Goal: Task Accomplishment & Management: Manage account settings

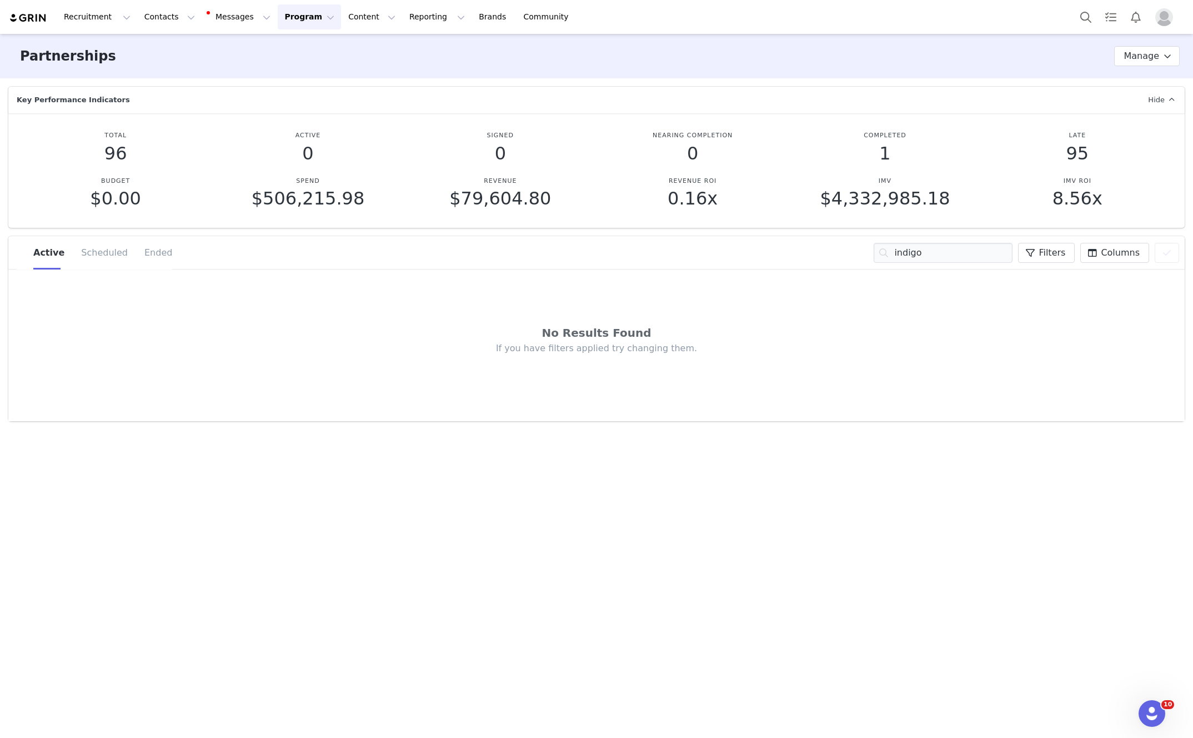
click at [278, 14] on button "Program Program" at bounding box center [309, 16] width 63 height 25
click at [298, 47] on p "Activations" at bounding box center [290, 49] width 43 height 12
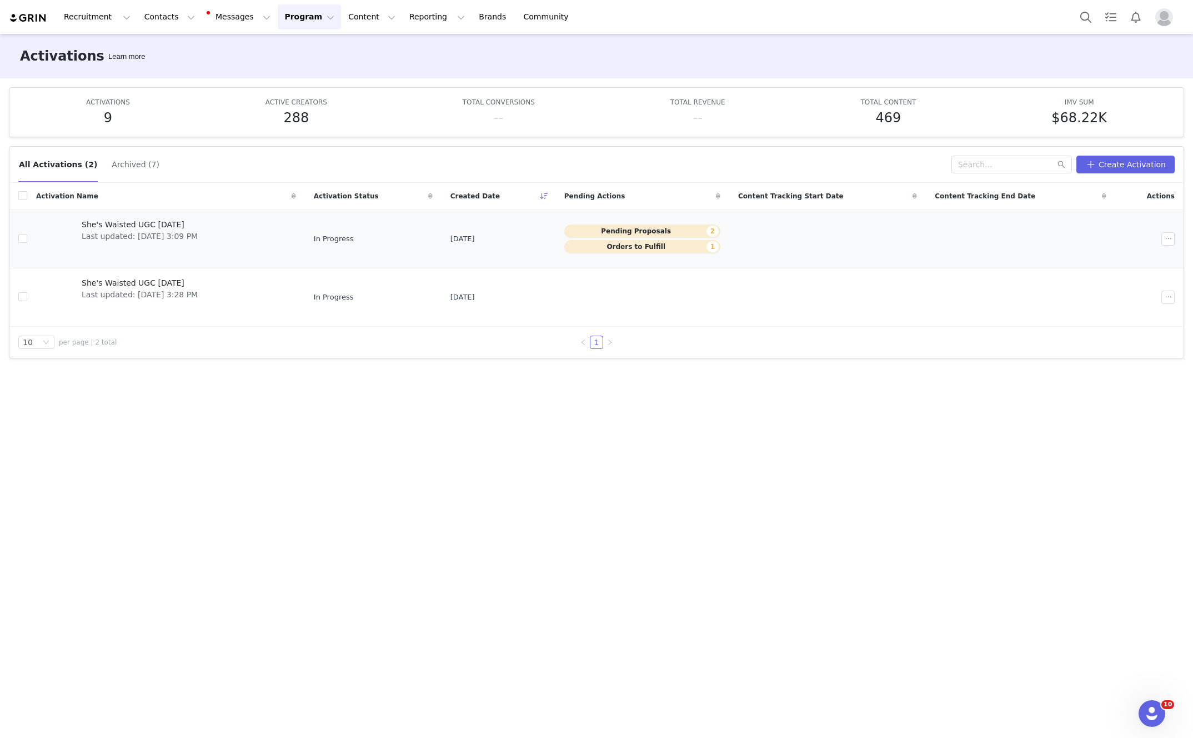
click at [143, 226] on span "She's Waisted UGC [DATE]" at bounding box center [140, 225] width 116 height 12
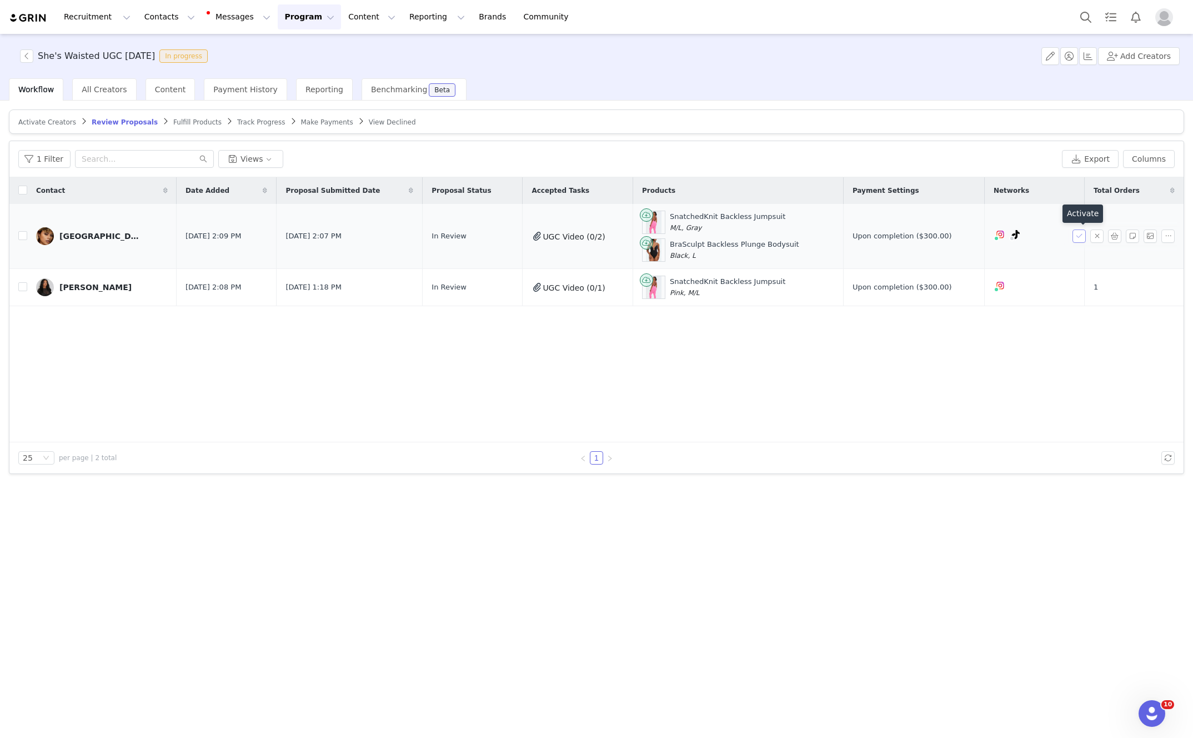
click at [1076, 235] on button "button" at bounding box center [1079, 235] width 13 height 13
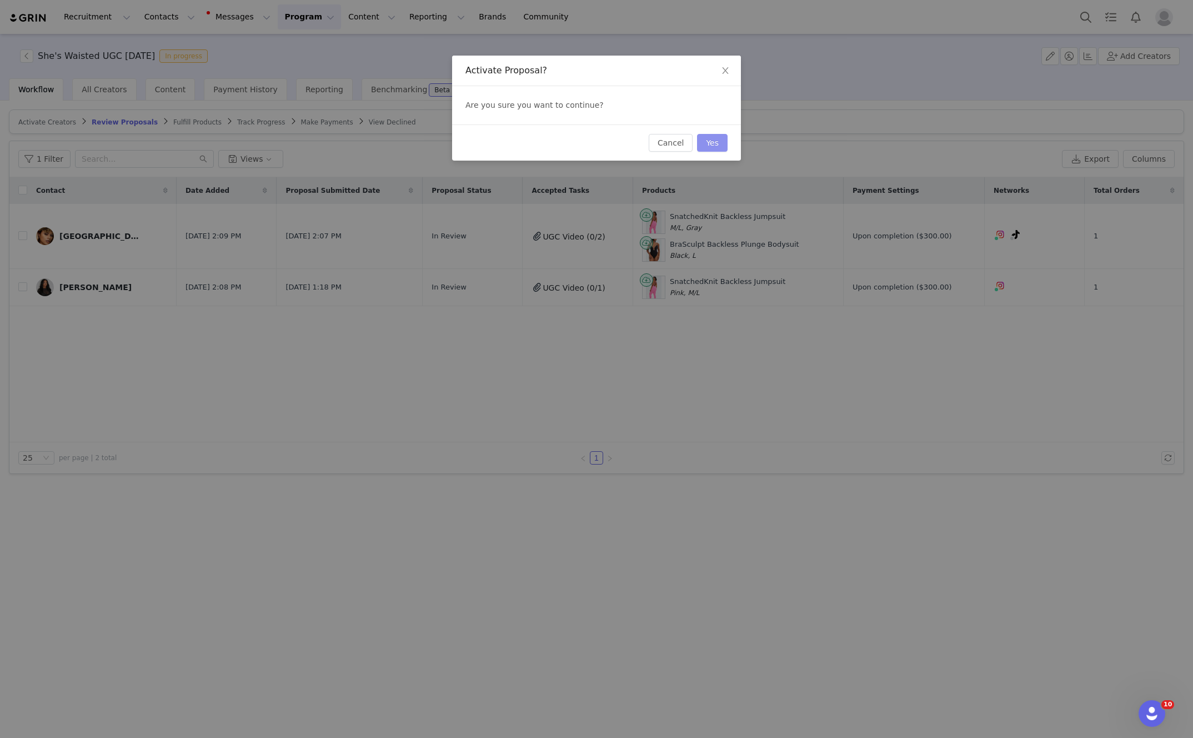
click at [715, 146] on button "Yes" at bounding box center [712, 143] width 31 height 18
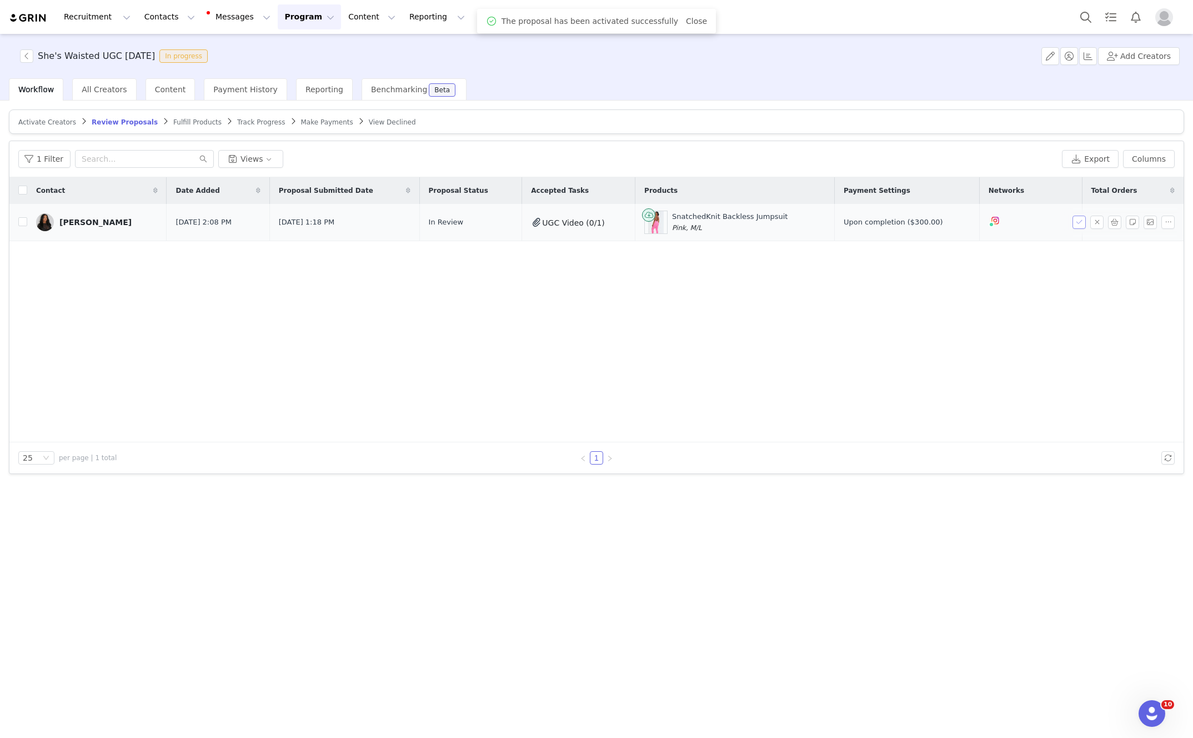
click at [1080, 223] on button "button" at bounding box center [1079, 222] width 13 height 13
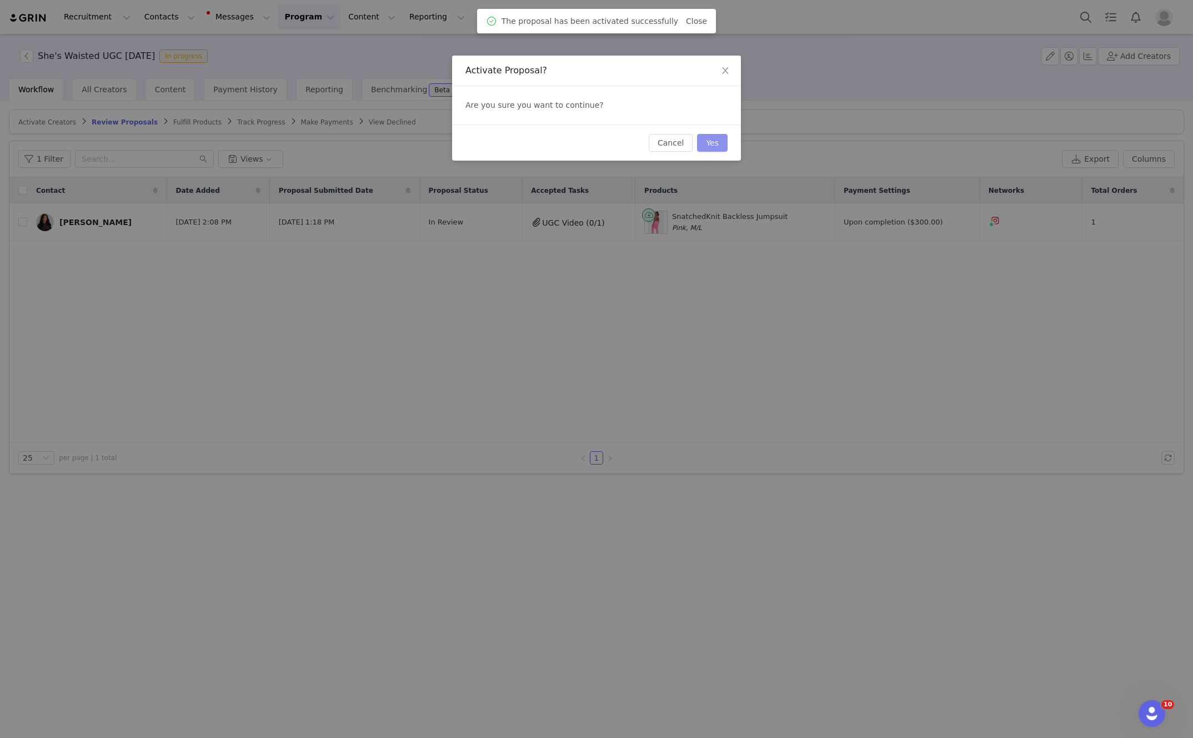
click at [713, 144] on button "Yes" at bounding box center [712, 143] width 31 height 18
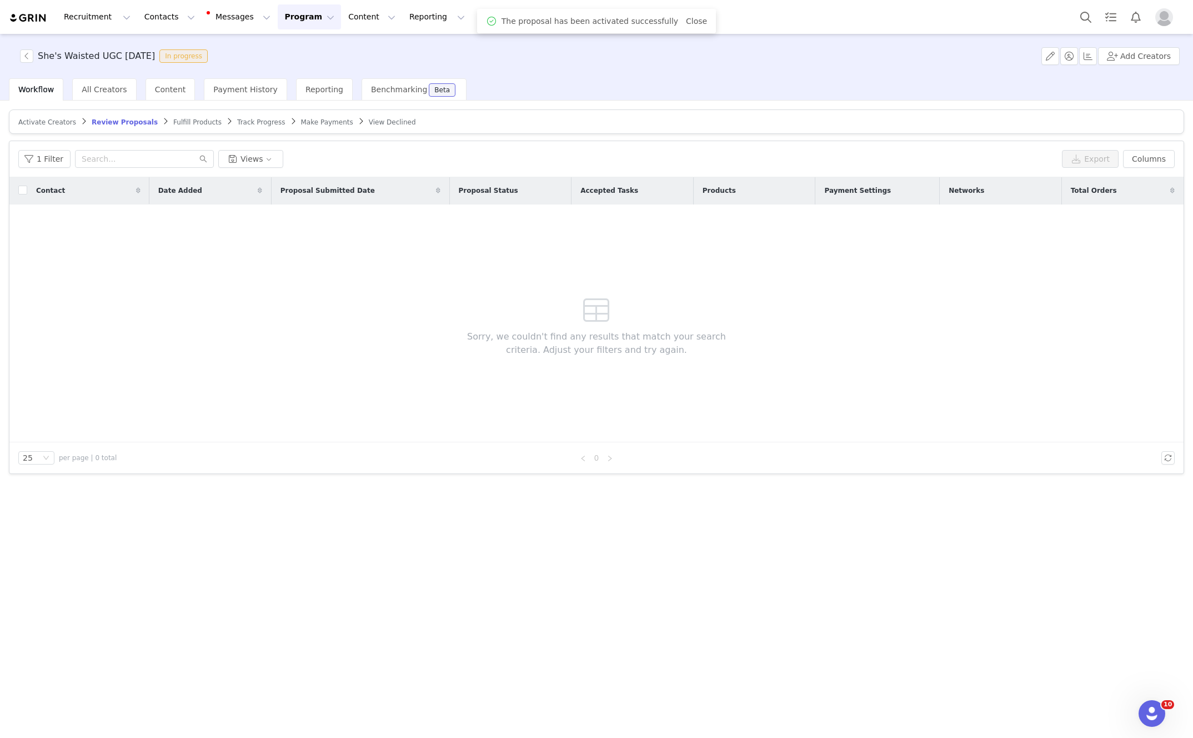
click at [181, 116] on article "Activate Creators Review Proposals Fulfill Products Track Progress Make Payment…" at bounding box center [597, 121] width 1176 height 24
drag, startPoint x: 179, startPoint y: 122, endPoint x: 228, endPoint y: 123, distance: 48.9
click at [179, 121] on span "Fulfill Products" at bounding box center [197, 122] width 48 height 8
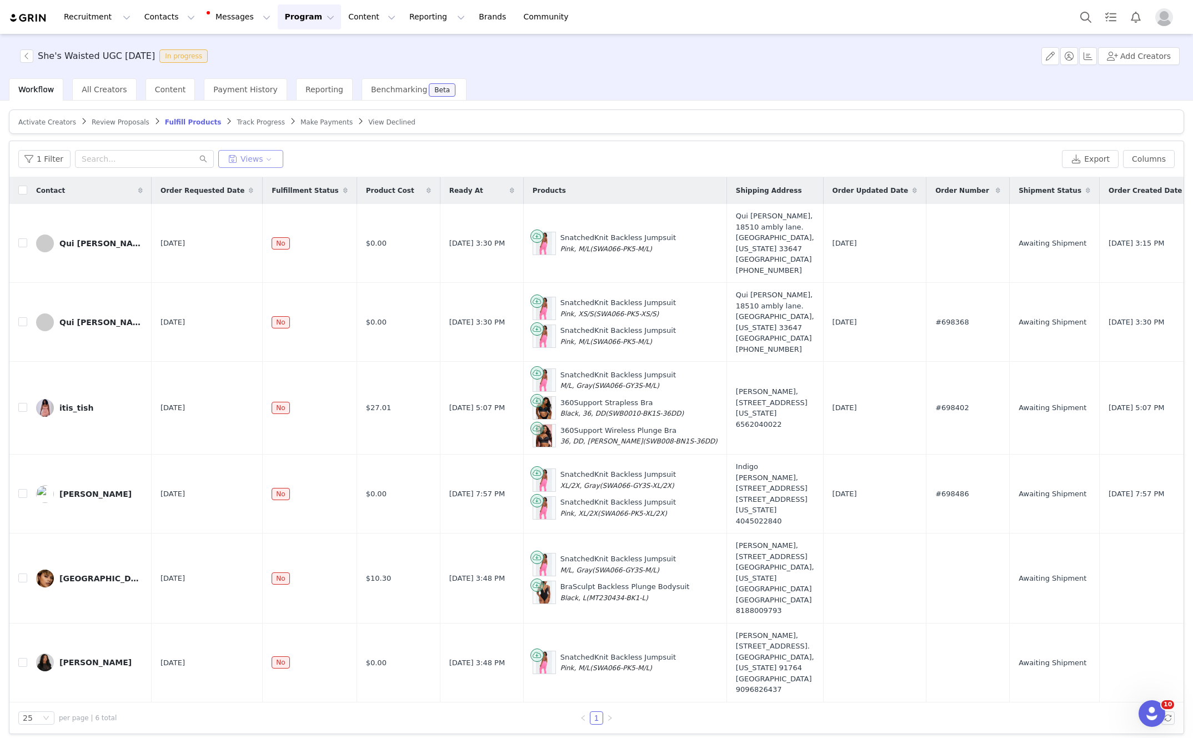
click at [254, 153] on button "Views" at bounding box center [250, 159] width 65 height 18
click at [269, 209] on button "No Order Yet" at bounding box center [278, 203] width 112 height 18
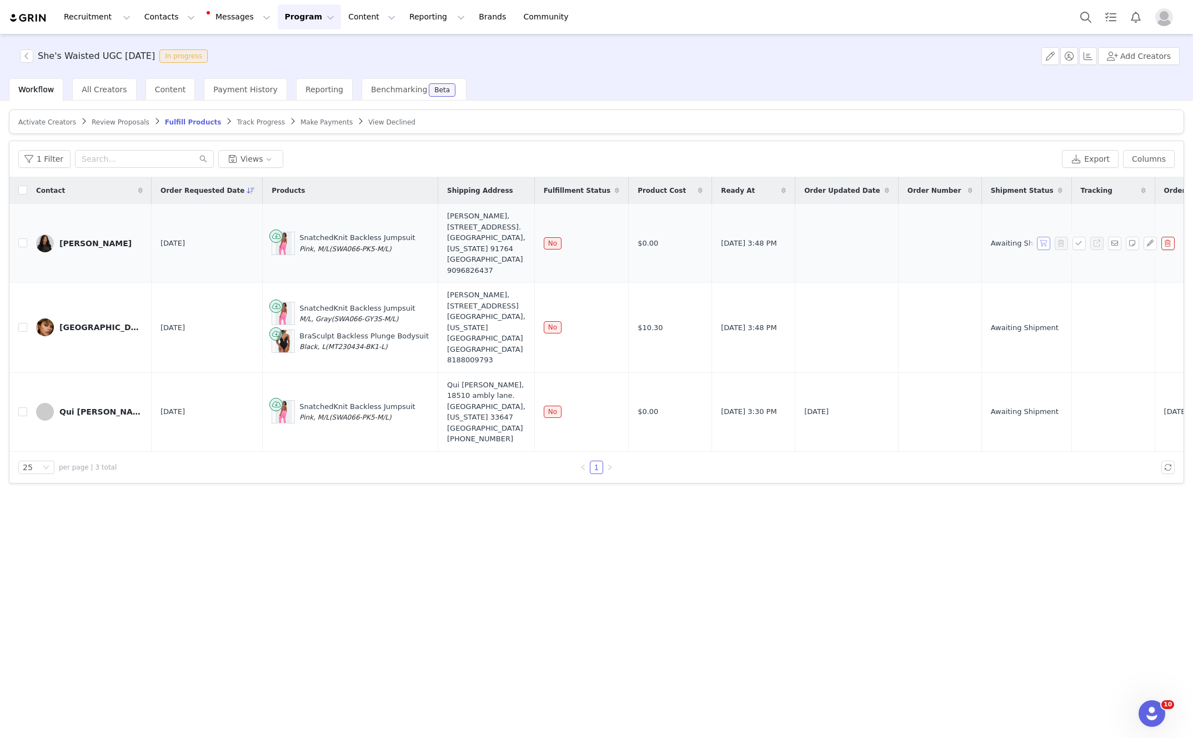
click at [1040, 240] on button "button" at bounding box center [1043, 243] width 13 height 13
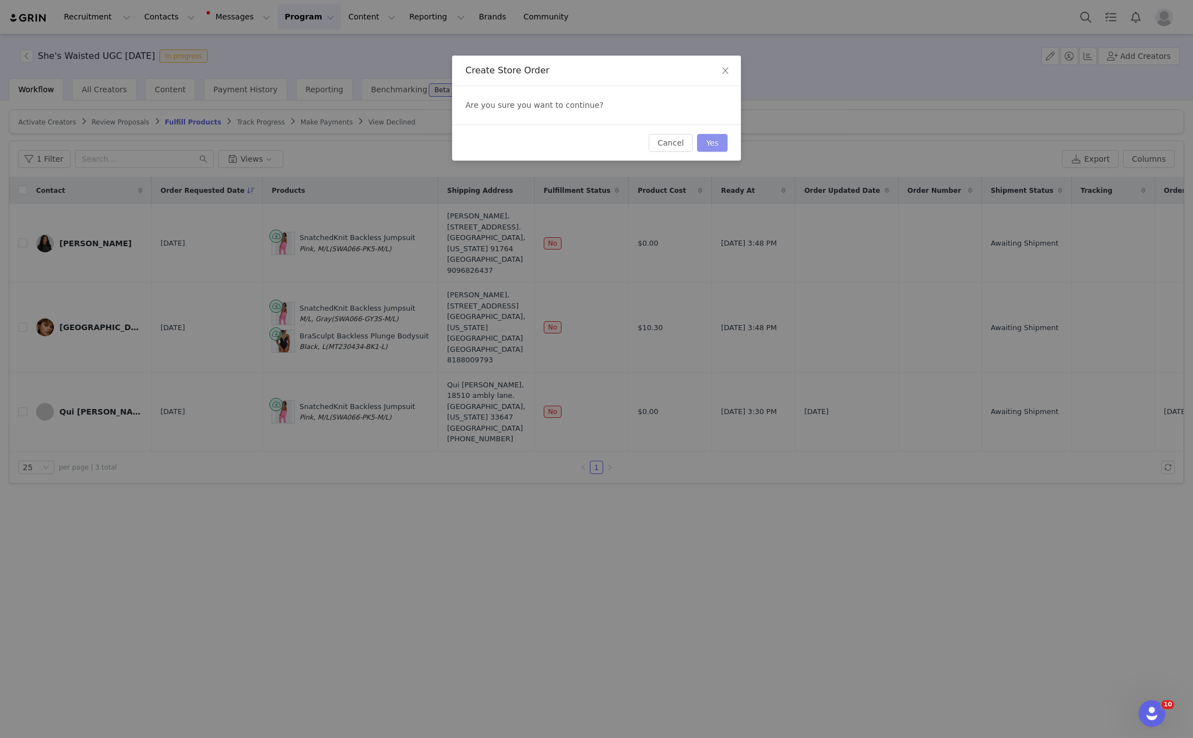
click at [710, 143] on button "Yes" at bounding box center [712, 143] width 31 height 18
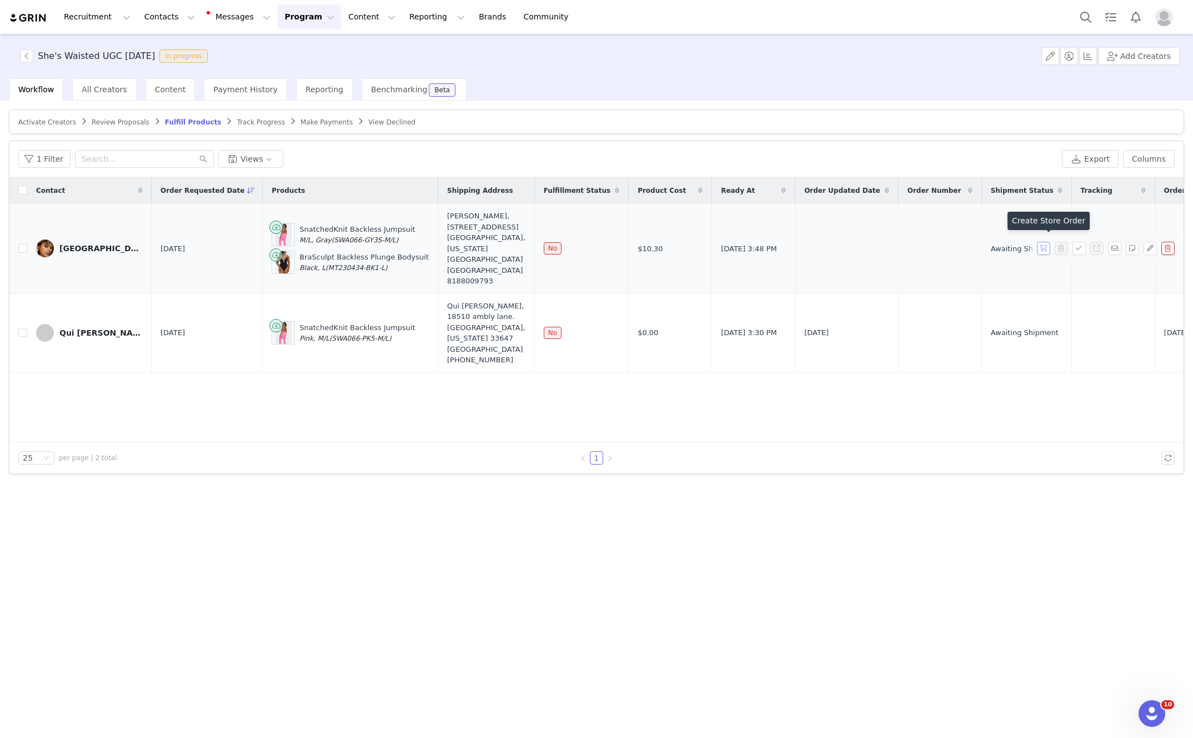
click at [1045, 242] on button "button" at bounding box center [1043, 248] width 13 height 13
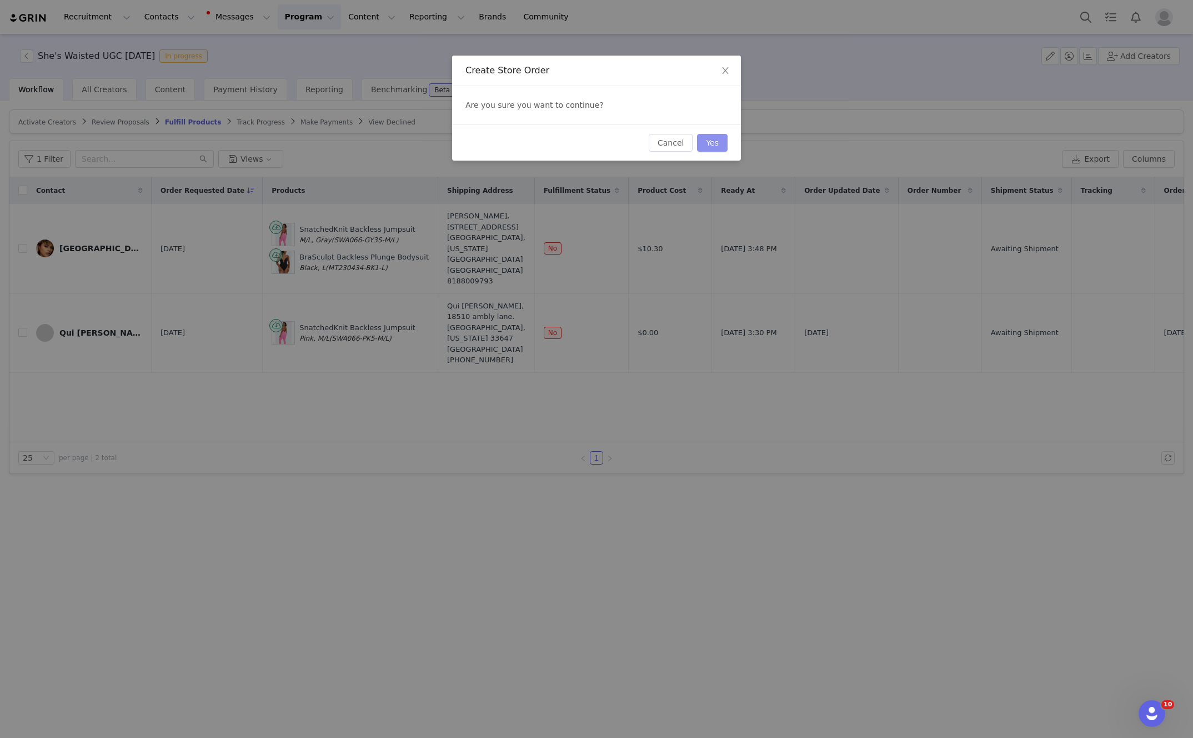
click at [720, 141] on button "Yes" at bounding box center [712, 143] width 31 height 18
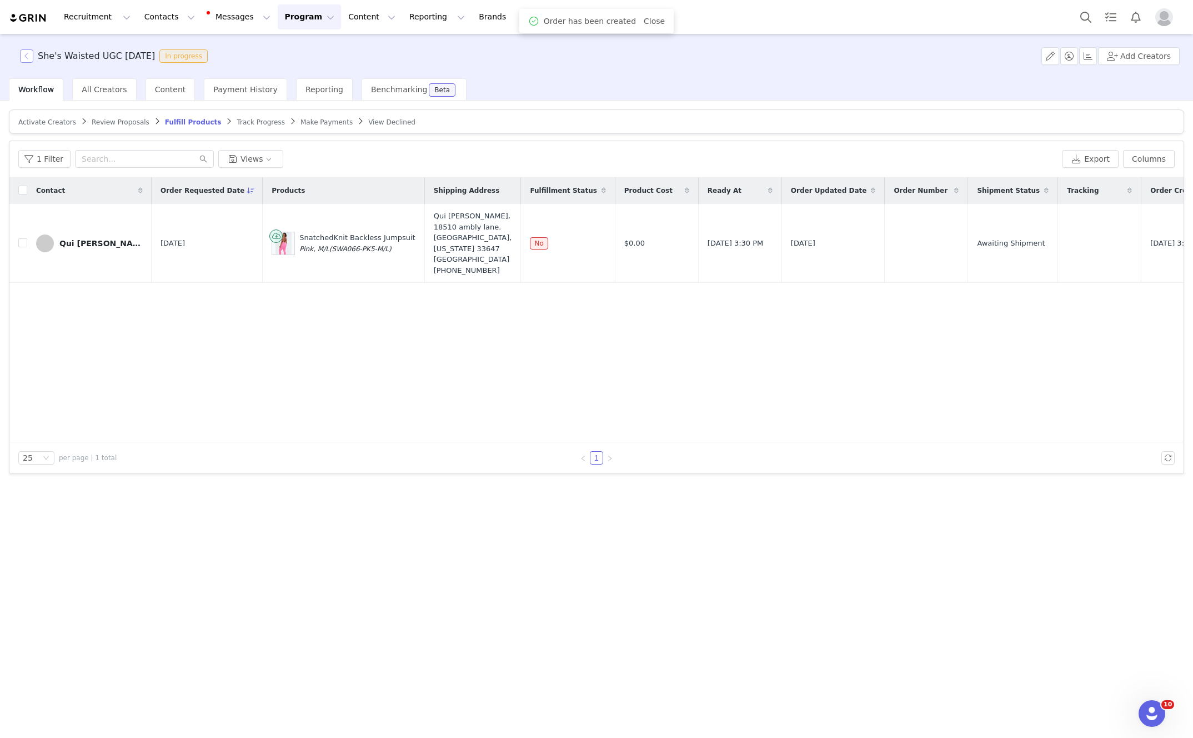
click at [22, 52] on button "button" at bounding box center [26, 55] width 13 height 13
